Goal: Task Accomplishment & Management: Manage account settings

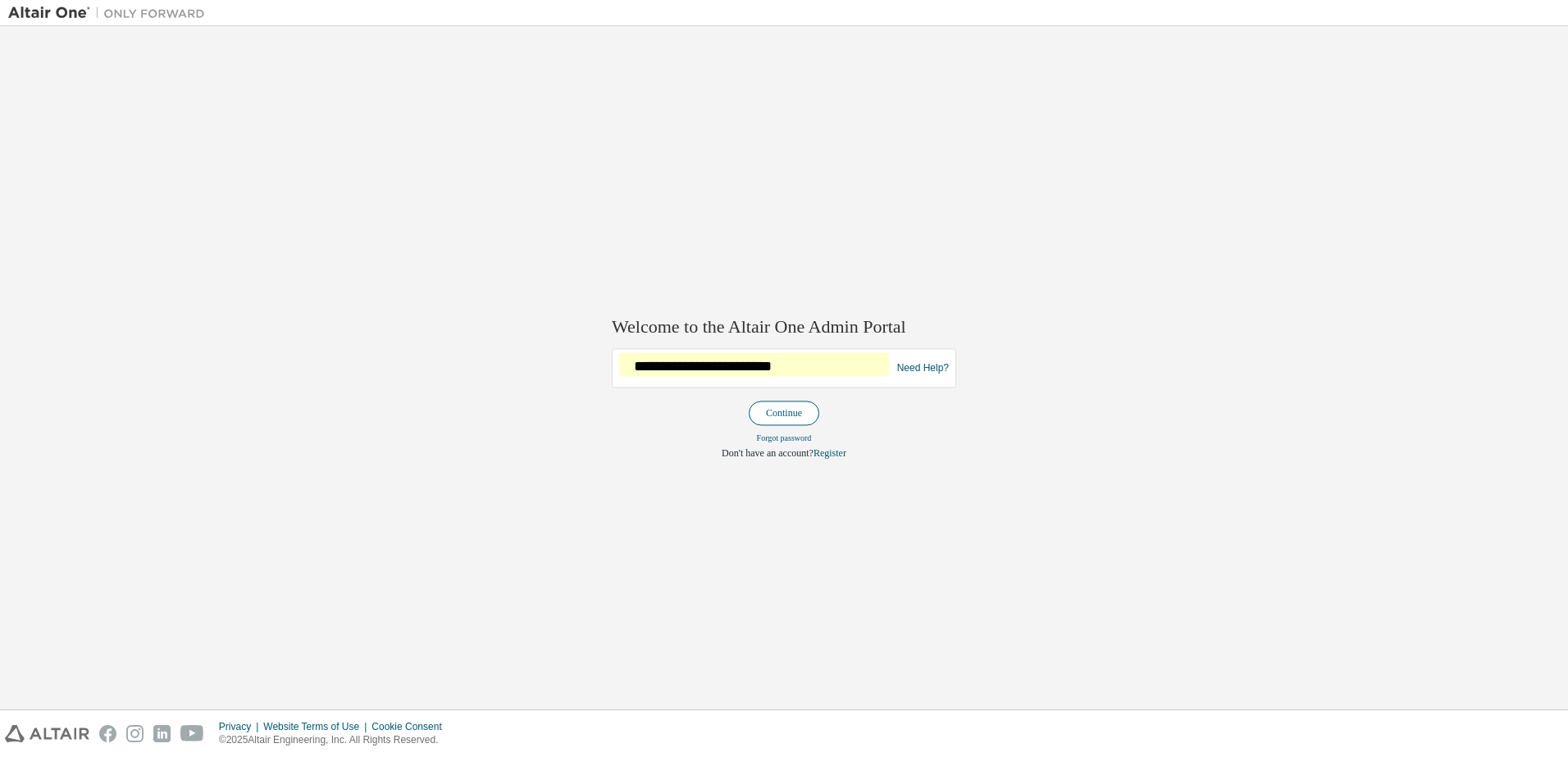
click at [782, 403] on button "Continue" at bounding box center [784, 414] width 70 height 25
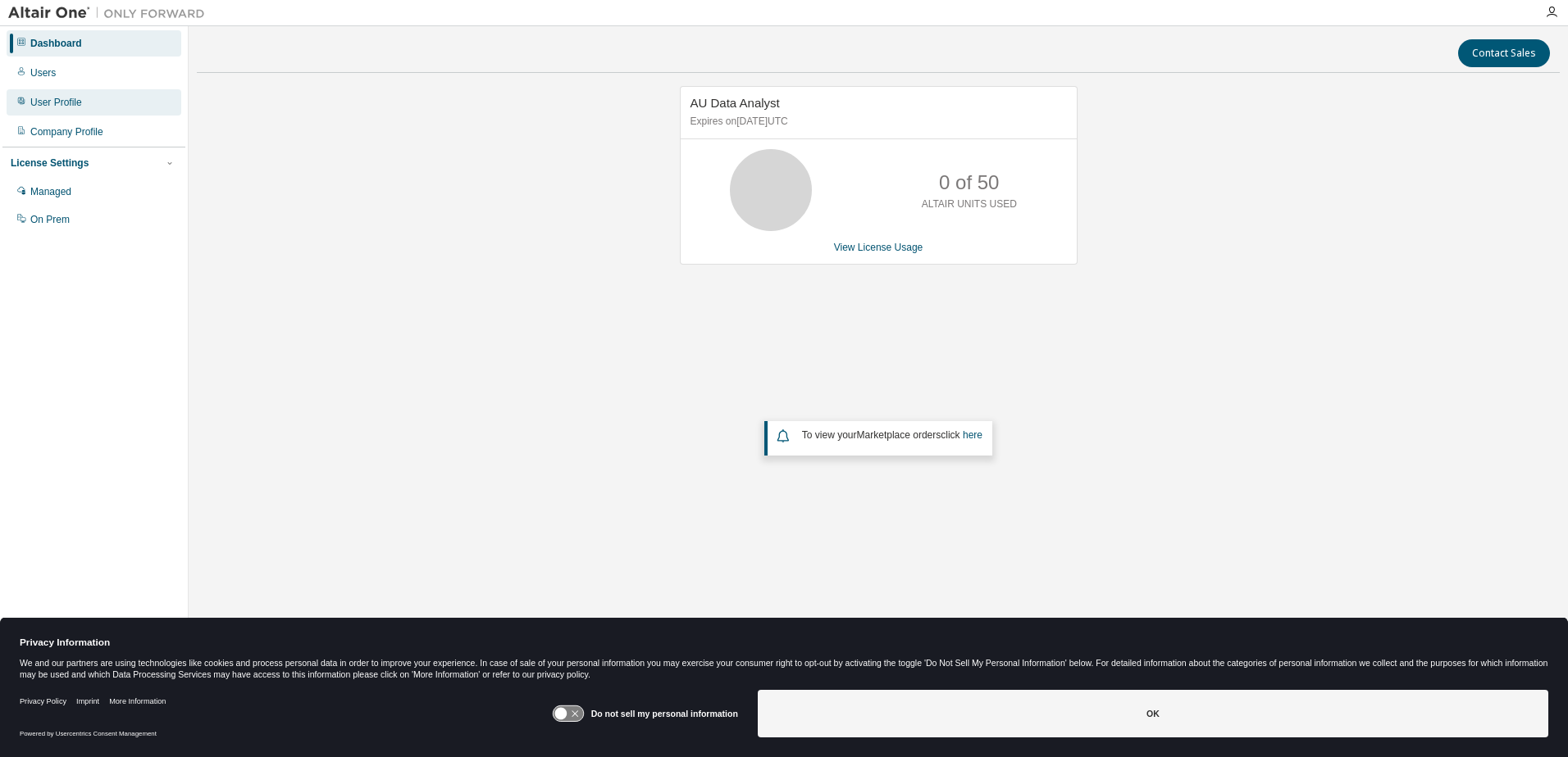
click at [64, 98] on div "User Profile" at bounding box center [56, 103] width 51 height 13
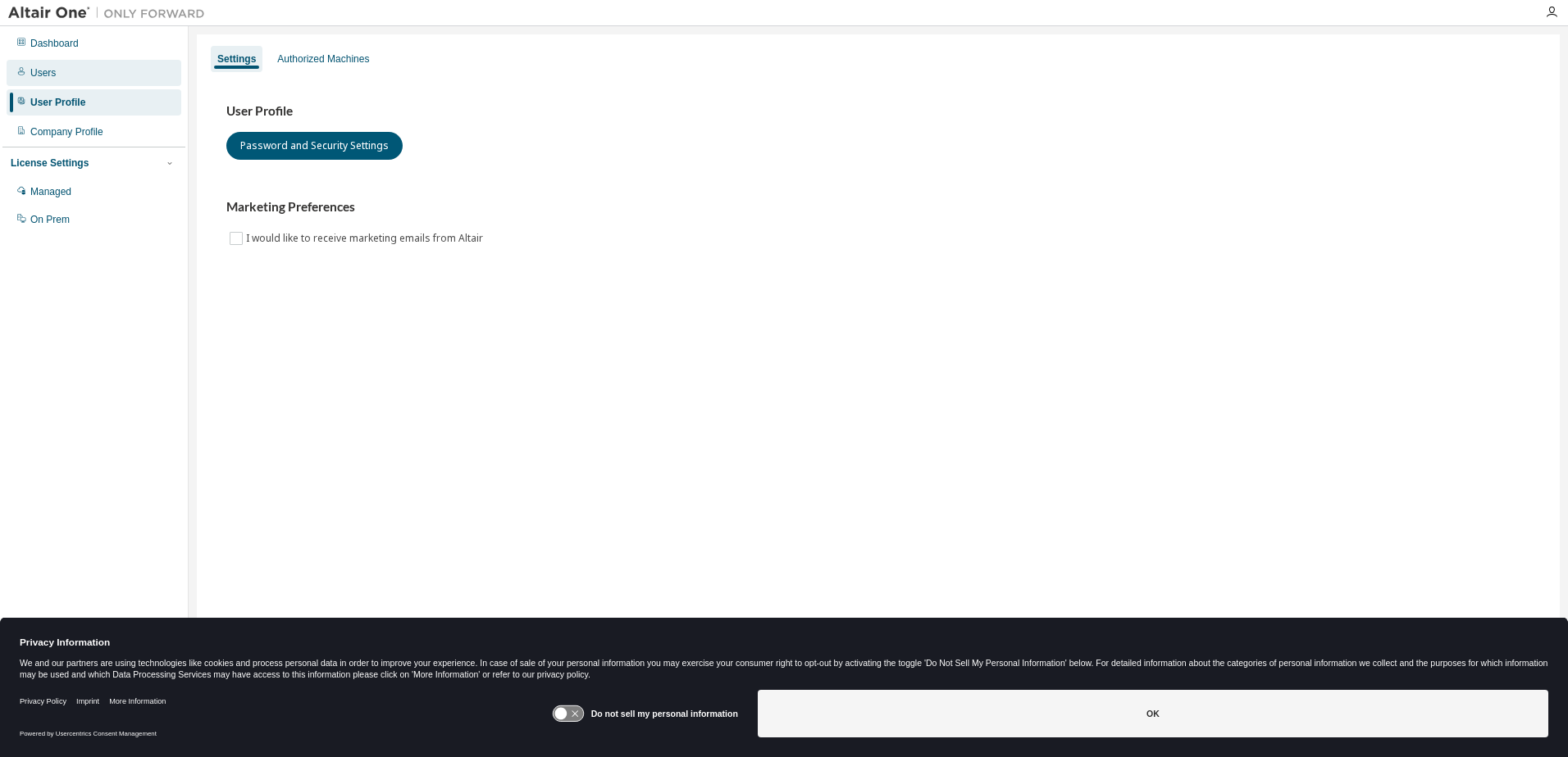
click at [48, 79] on div "Users" at bounding box center [43, 73] width 26 height 13
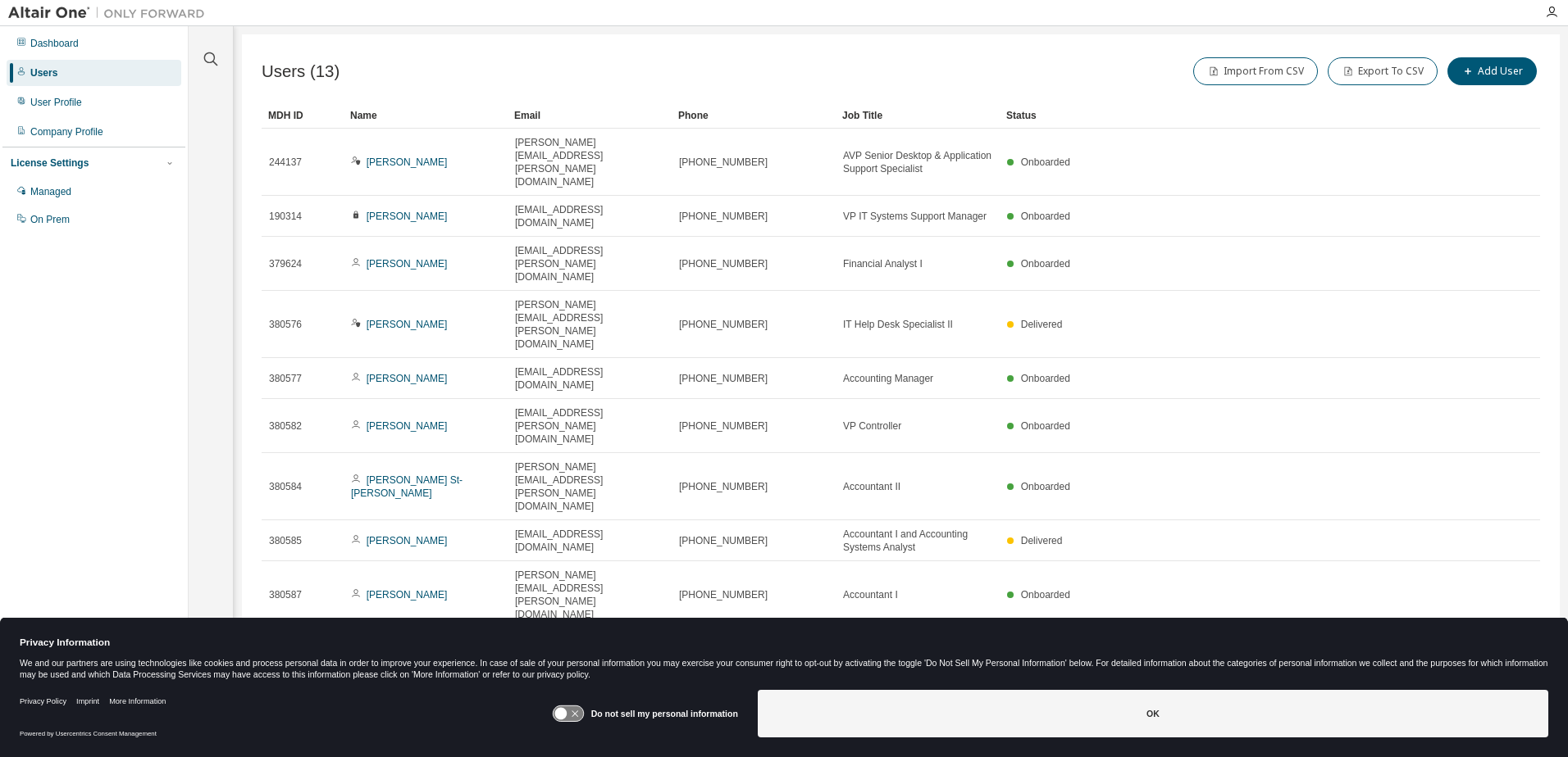
click at [1496, 706] on icon "button" at bounding box center [1498, 715] width 20 height 20
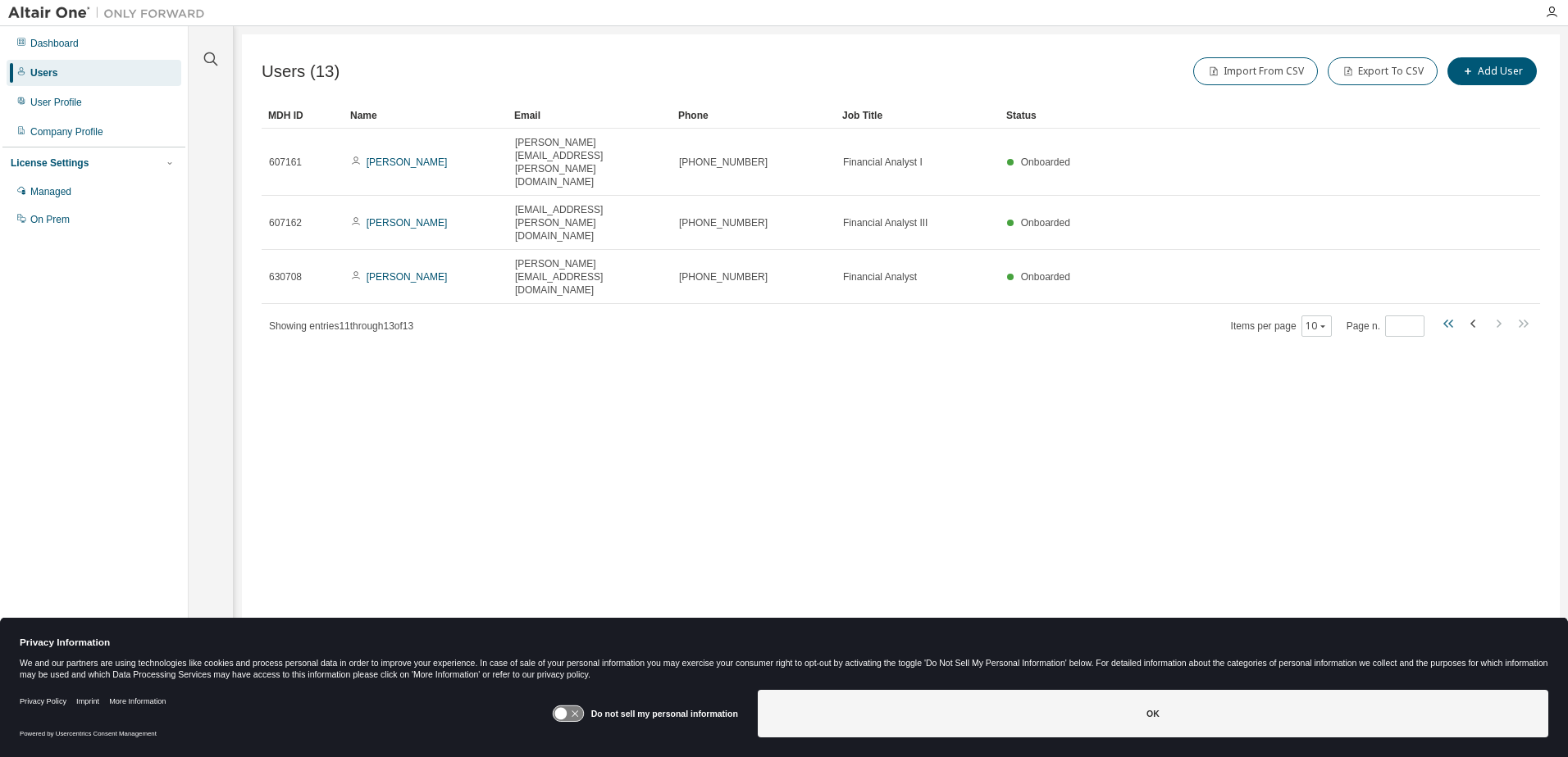
click at [1451, 313] on icon "button" at bounding box center [1448, 323] width 20 height 20
type input "*"
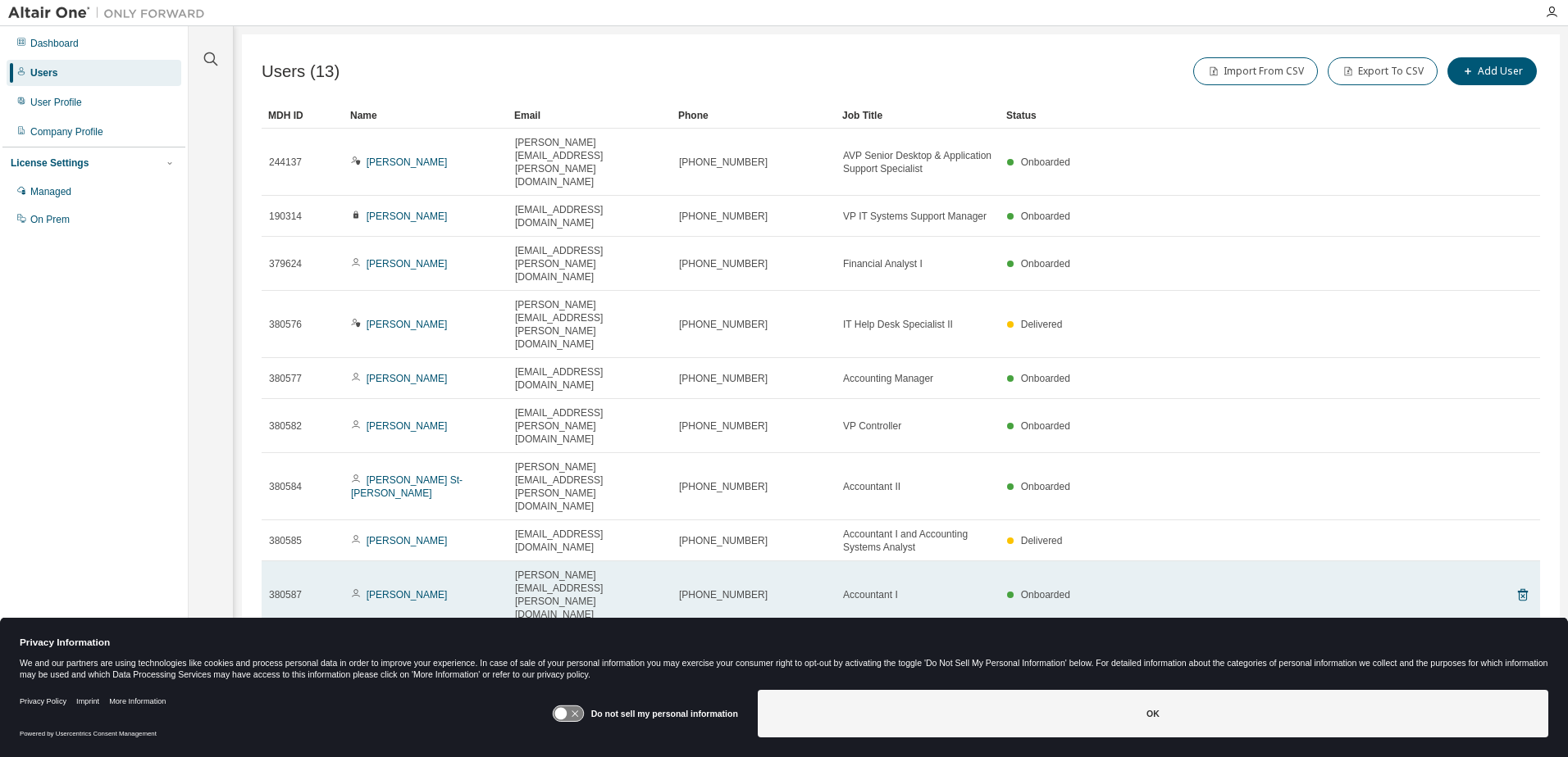
drag, startPoint x: 185, startPoint y: 434, endPoint x: 335, endPoint y: 388, distance: 156.9
click at [185, 434] on div "Dashboard Users User Profile Company Profile License Settings Managed On Prem" at bounding box center [94, 369] width 188 height 684
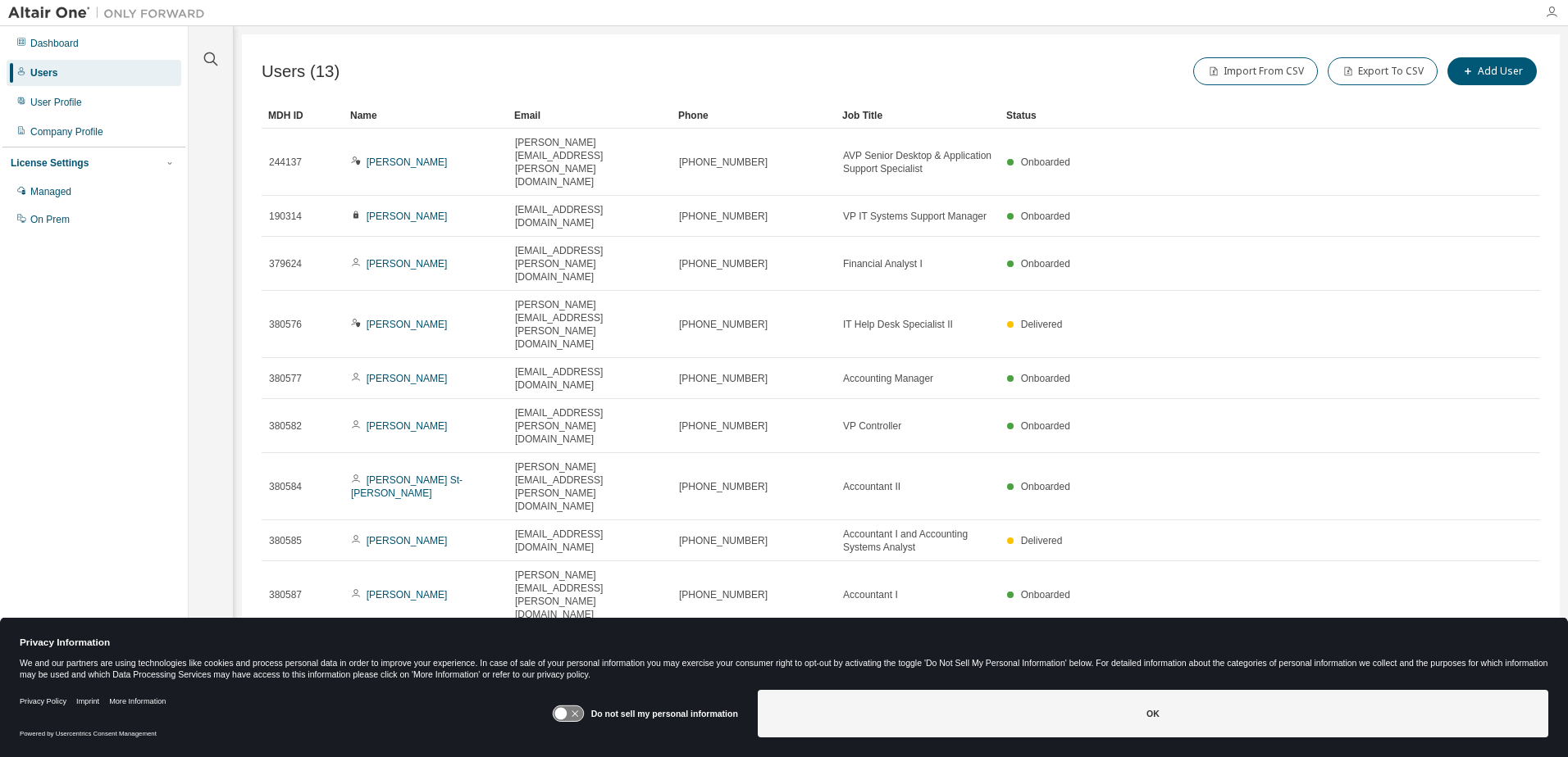
click at [1548, 9] on icon "button" at bounding box center [1551, 12] width 13 height 13
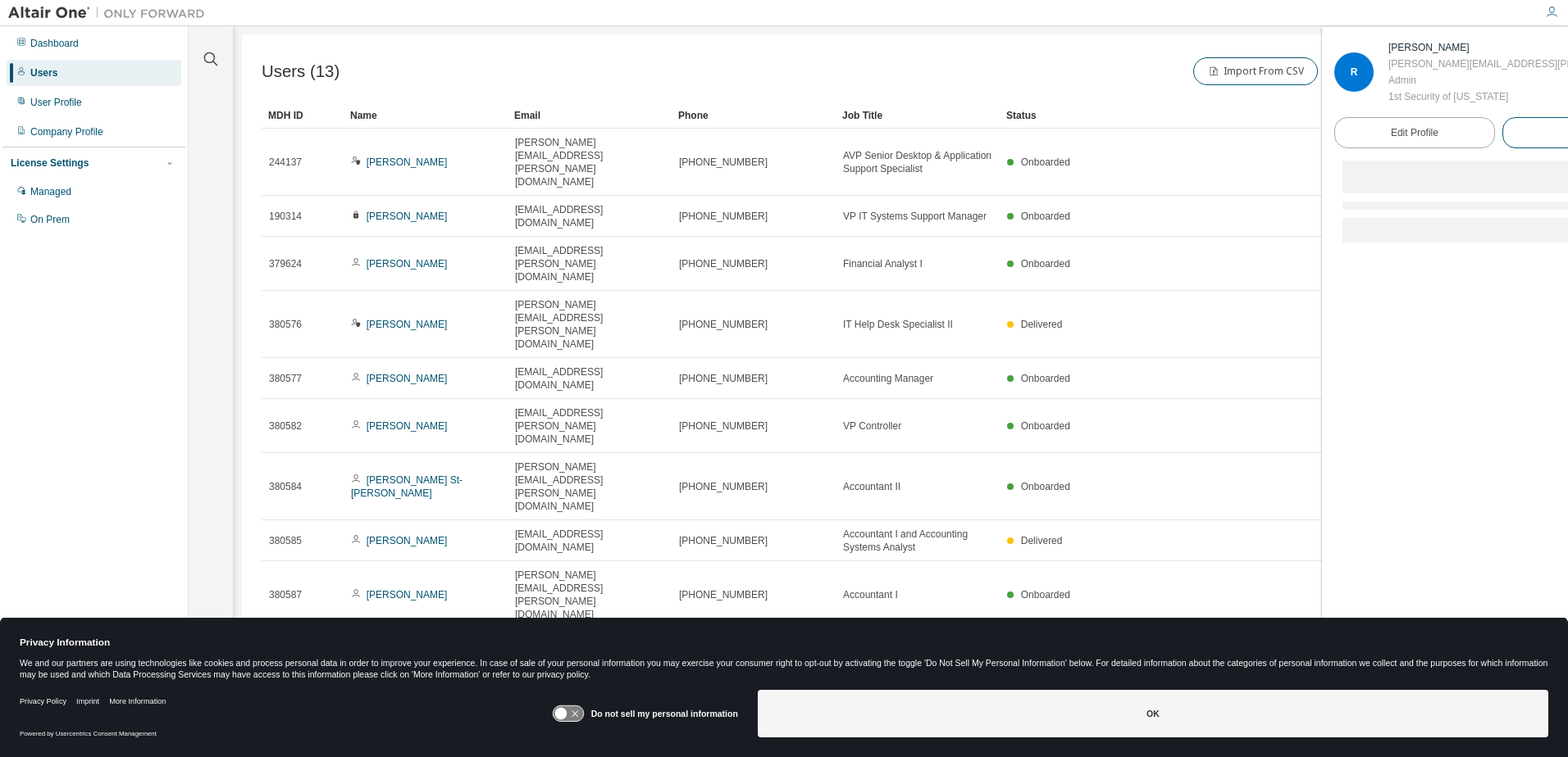
click at [1567, 134] on span "Logout" at bounding box center [1582, 132] width 30 height 16
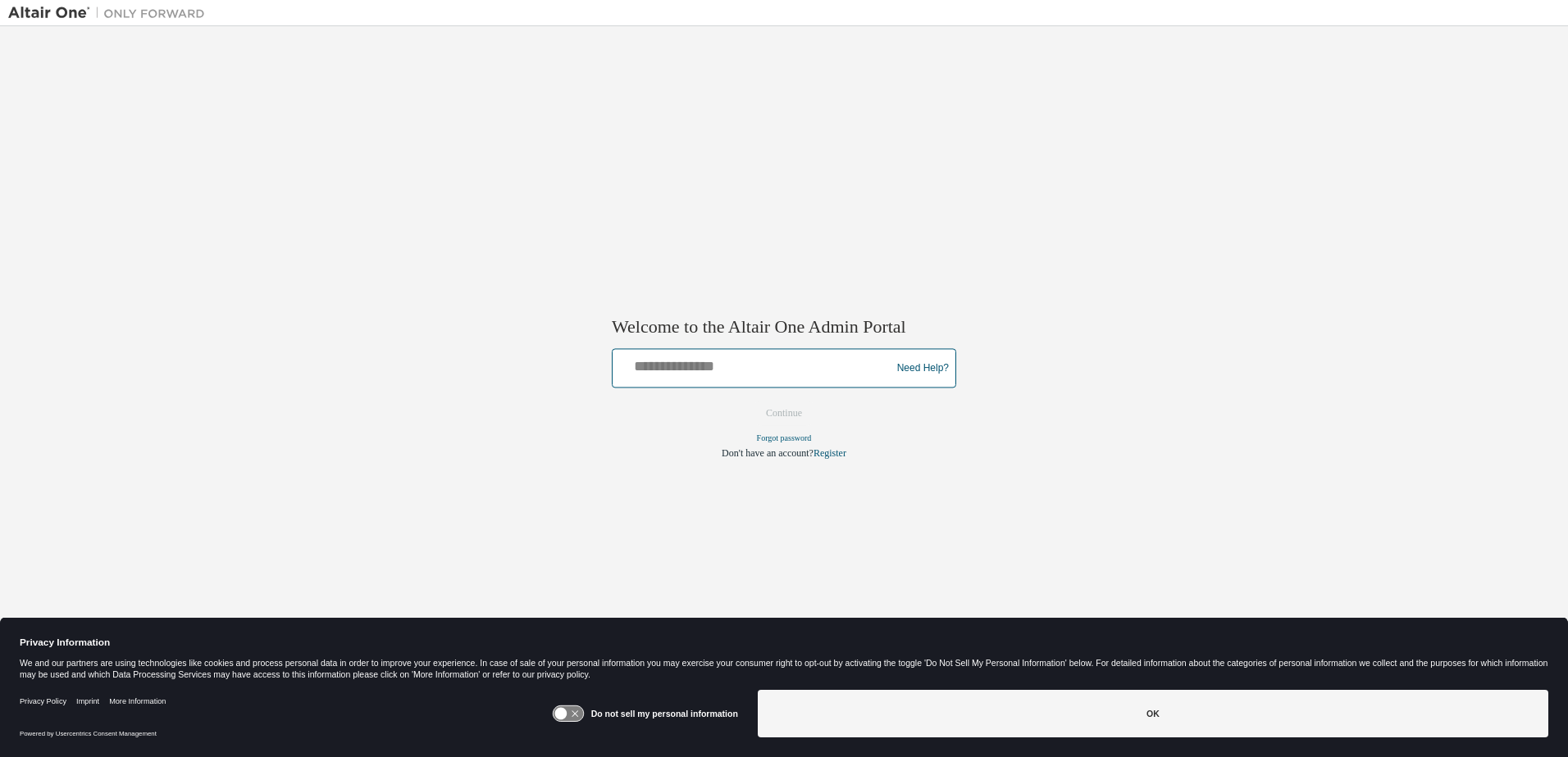
type input "**********"
